Goal: Information Seeking & Learning: Understand process/instructions

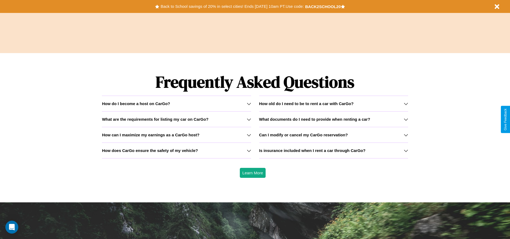
scroll to position [771, 0]
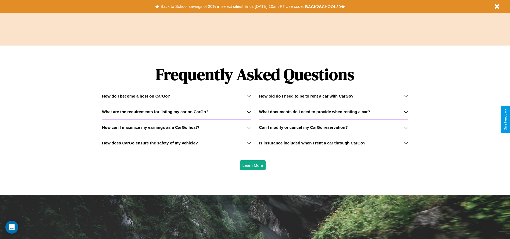
click at [176, 111] on h3 "What are the requirements for listing my car on CarGo?" at bounding box center [155, 111] width 106 height 5
click at [406, 143] on icon at bounding box center [406, 143] width 4 height 4
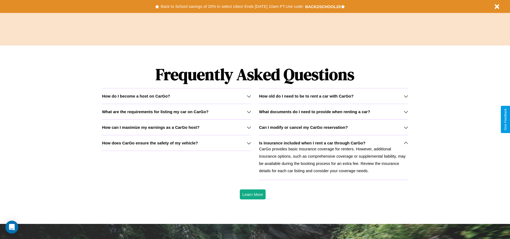
click at [249, 111] on icon at bounding box center [249, 111] width 4 height 4
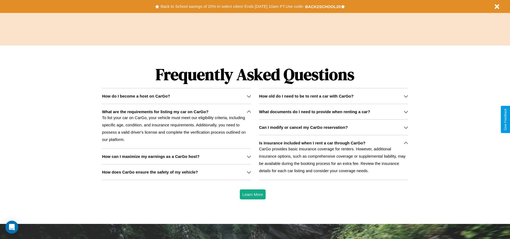
click at [333, 96] on h3 "How old do I need to be to rent a car with CarGo?" at bounding box center [306, 96] width 95 height 5
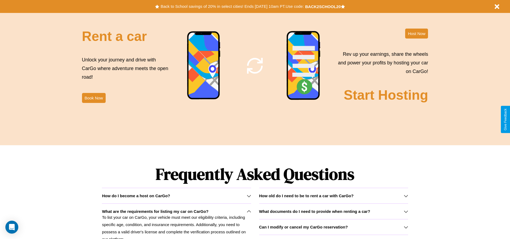
scroll to position [650, 0]
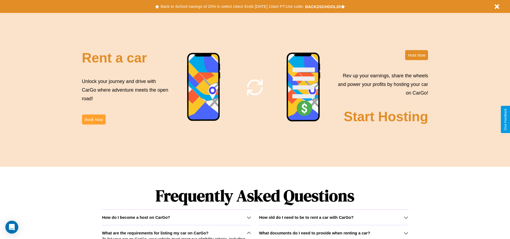
click at [94, 119] on button "Book Now" at bounding box center [94, 119] width 24 height 10
